Goal: Information Seeking & Learning: Learn about a topic

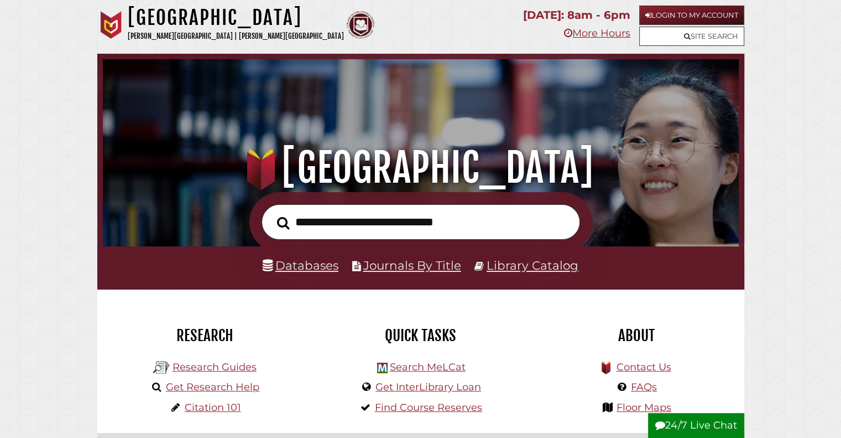
scroll to position [210, 631]
click at [657, 18] on link "Login to My Account" at bounding box center [692, 15] width 105 height 19
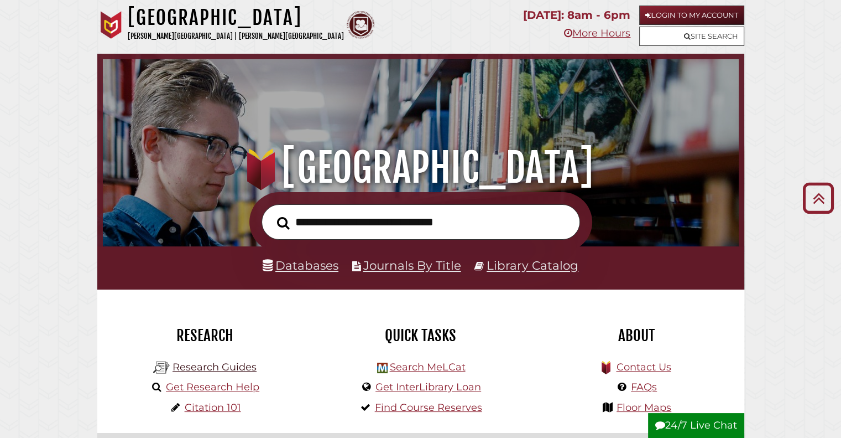
scroll to position [1173, 0]
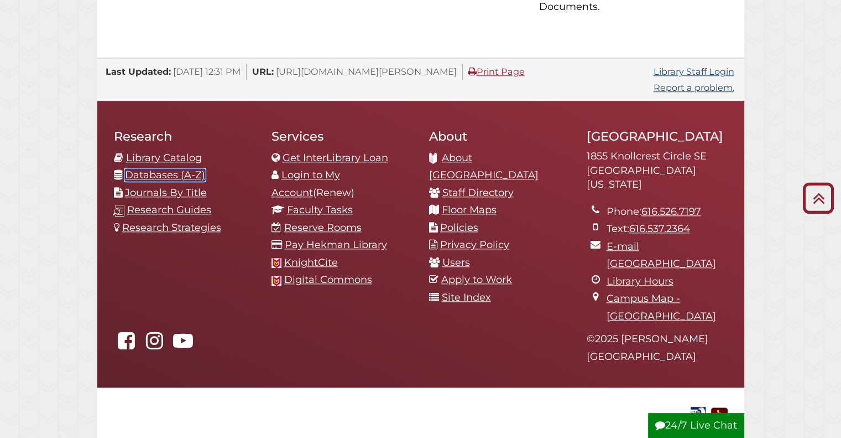
click at [157, 169] on link "Databases (A-Z)" at bounding box center [165, 175] width 80 height 12
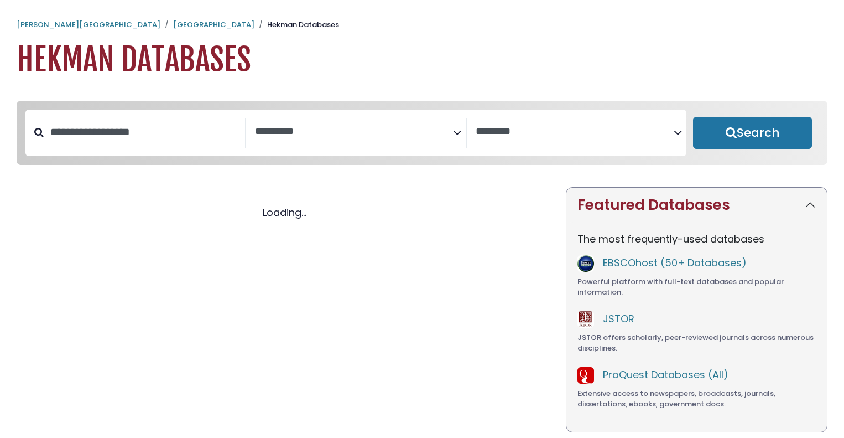
select select "Database Subject Filter"
select select "Database Vendors Filter"
select select "Database Subject Filter"
select select "Database Vendors Filter"
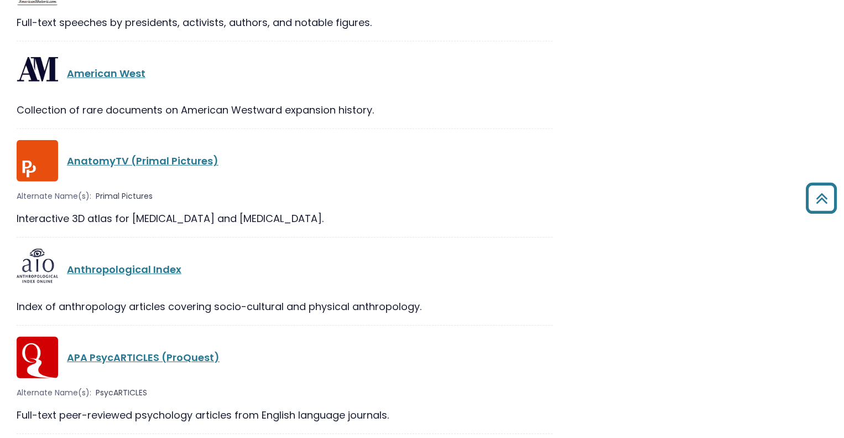
scroll to position [2768, 0]
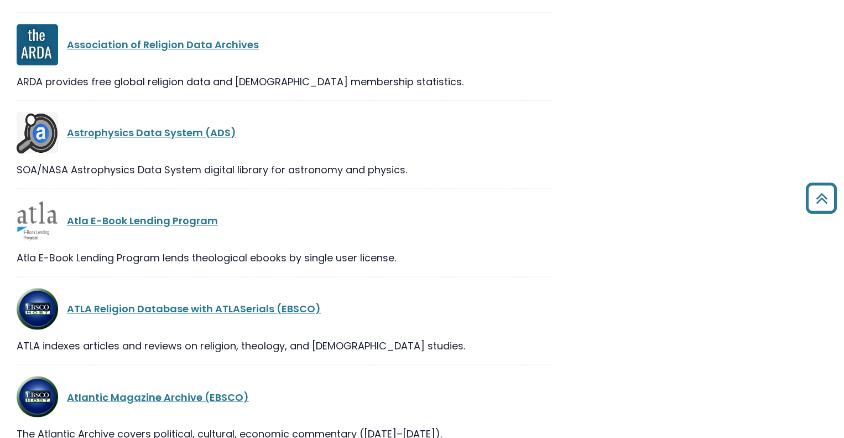
click at [237, 315] on div "ATLA Religion Database with ATLASerials (EBSCO)" at bounding box center [285, 308] width 536 height 41
click at [238, 309] on link "ATLA Religion Database with ATLASerials (EBSCO)" at bounding box center [194, 309] width 254 height 14
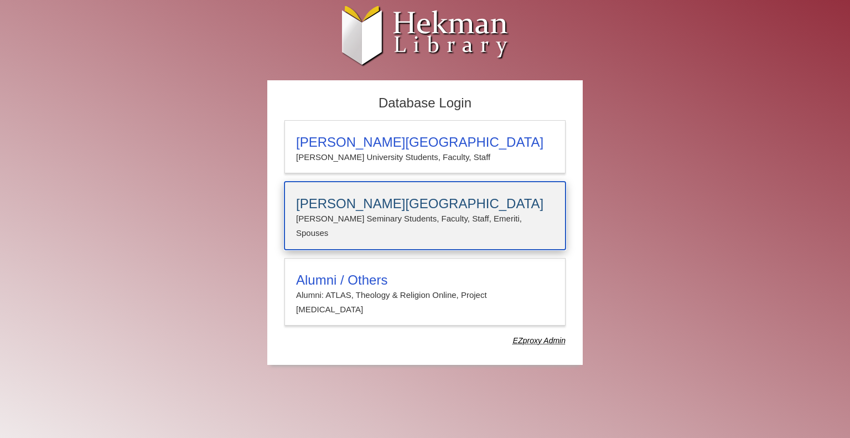
click at [363, 211] on p "Calvin Seminary Students, Faculty, Staff, Emeriti, Spouses" at bounding box center [425, 225] width 258 height 29
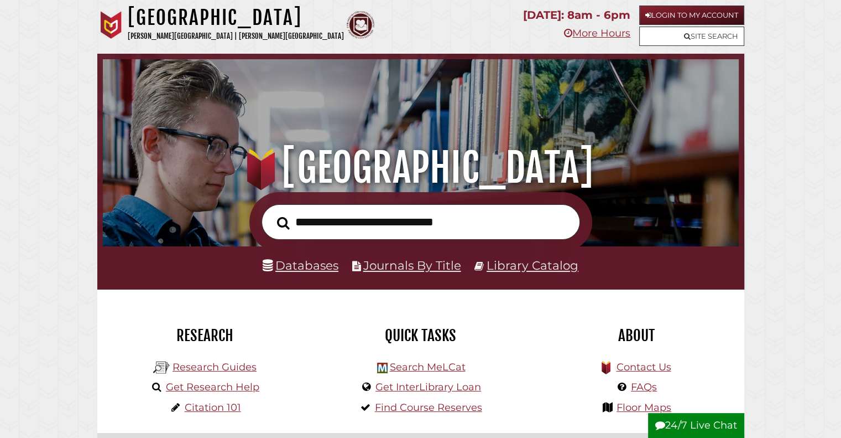
scroll to position [210, 631]
click at [365, 218] on input "text" at bounding box center [421, 222] width 319 height 36
type input "**********"
click at [272, 213] on button "Search" at bounding box center [284, 222] width 24 height 19
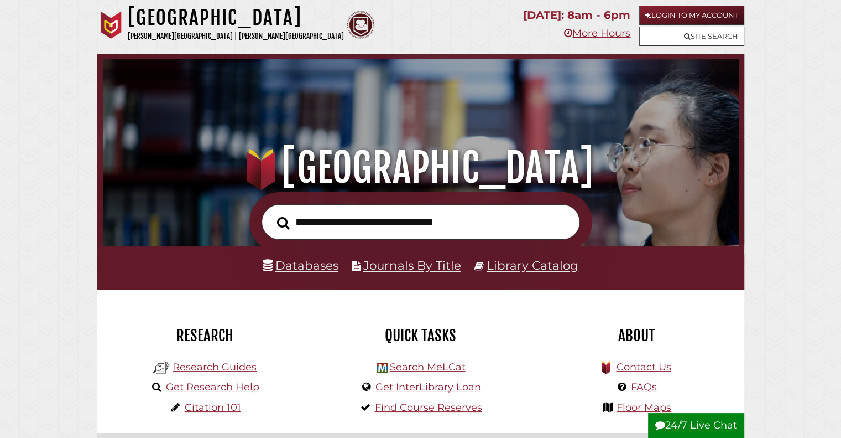
scroll to position [210, 631]
